Goal: Navigation & Orientation: Find specific page/section

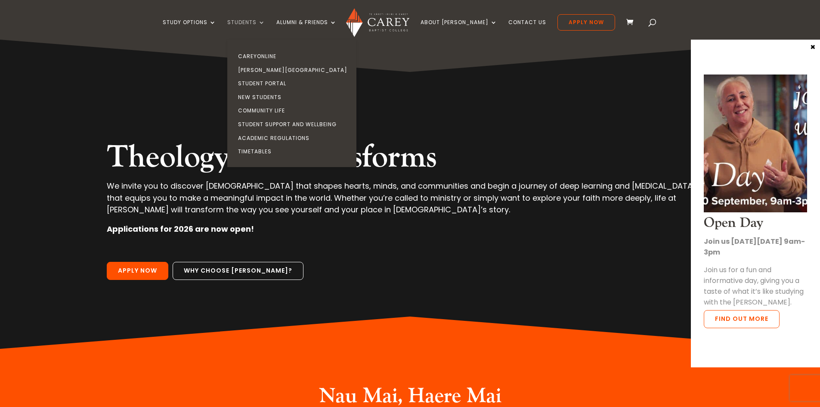
click at [265, 19] on link "Students" at bounding box center [246, 29] width 38 height 20
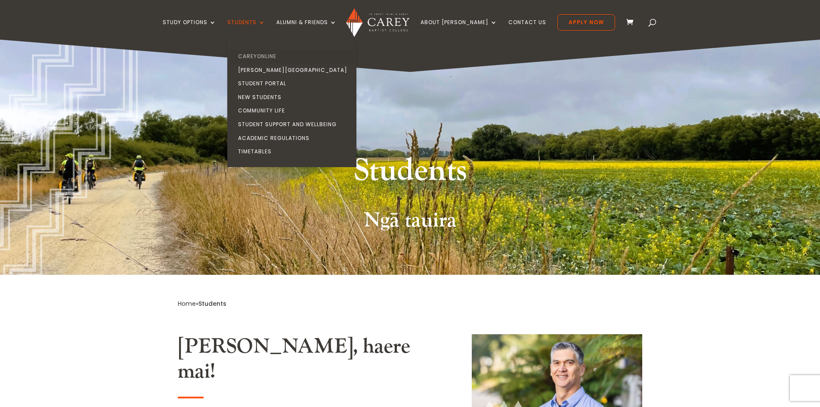
click at [284, 55] on link "CareyOnline" at bounding box center [293, 56] width 129 height 14
